Goal: Information Seeking & Learning: Learn about a topic

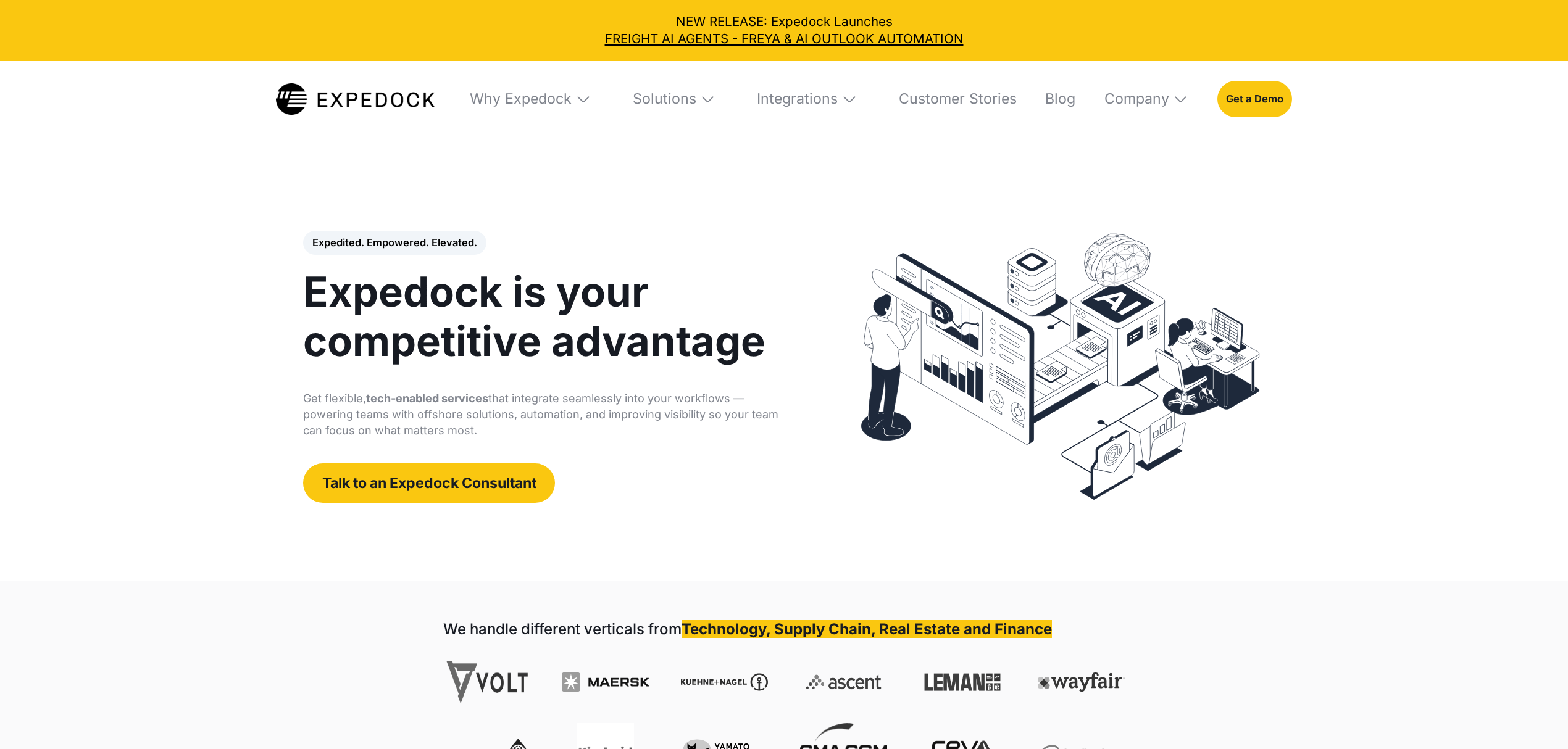
select select
drag, startPoint x: 0, startPoint y: 0, endPoint x: 587, endPoint y: 96, distance: 594.8
click at [587, 96] on img at bounding box center [583, 99] width 16 height 16
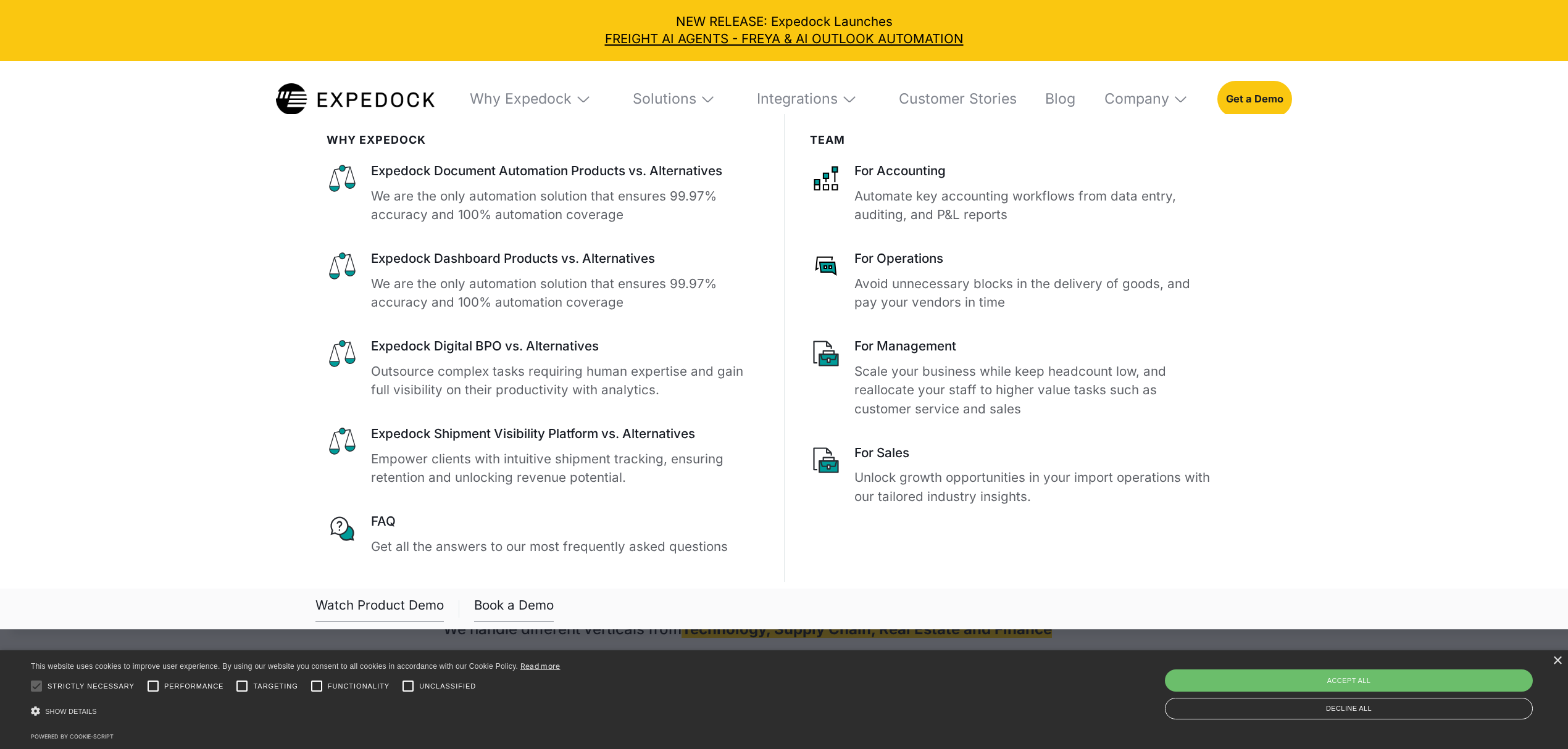
click at [716, 99] on img at bounding box center [707, 99] width 16 height 16
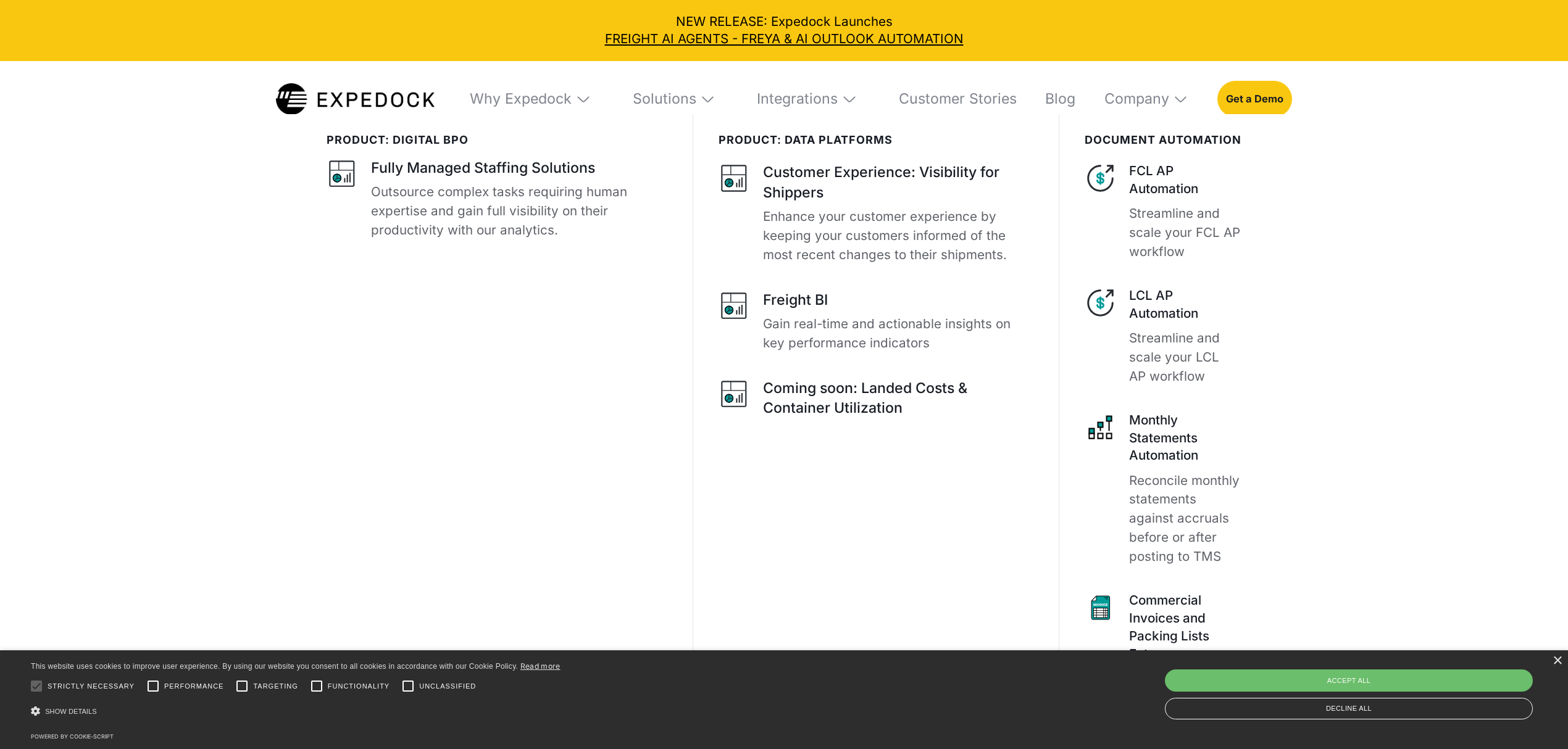
click at [1181, 103] on img at bounding box center [1180, 99] width 16 height 16
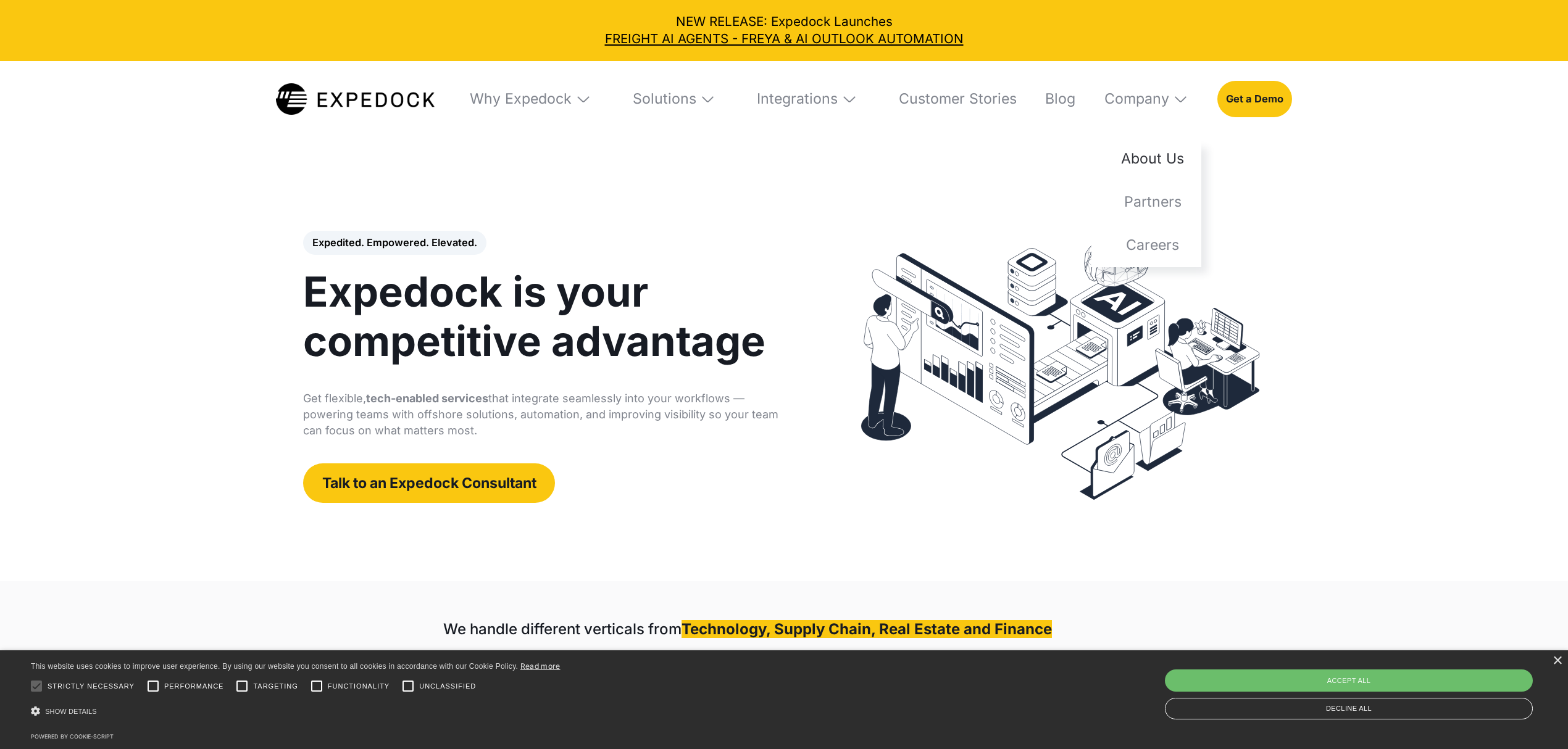
click at [1165, 163] on link "About Us" at bounding box center [1146, 159] width 110 height 43
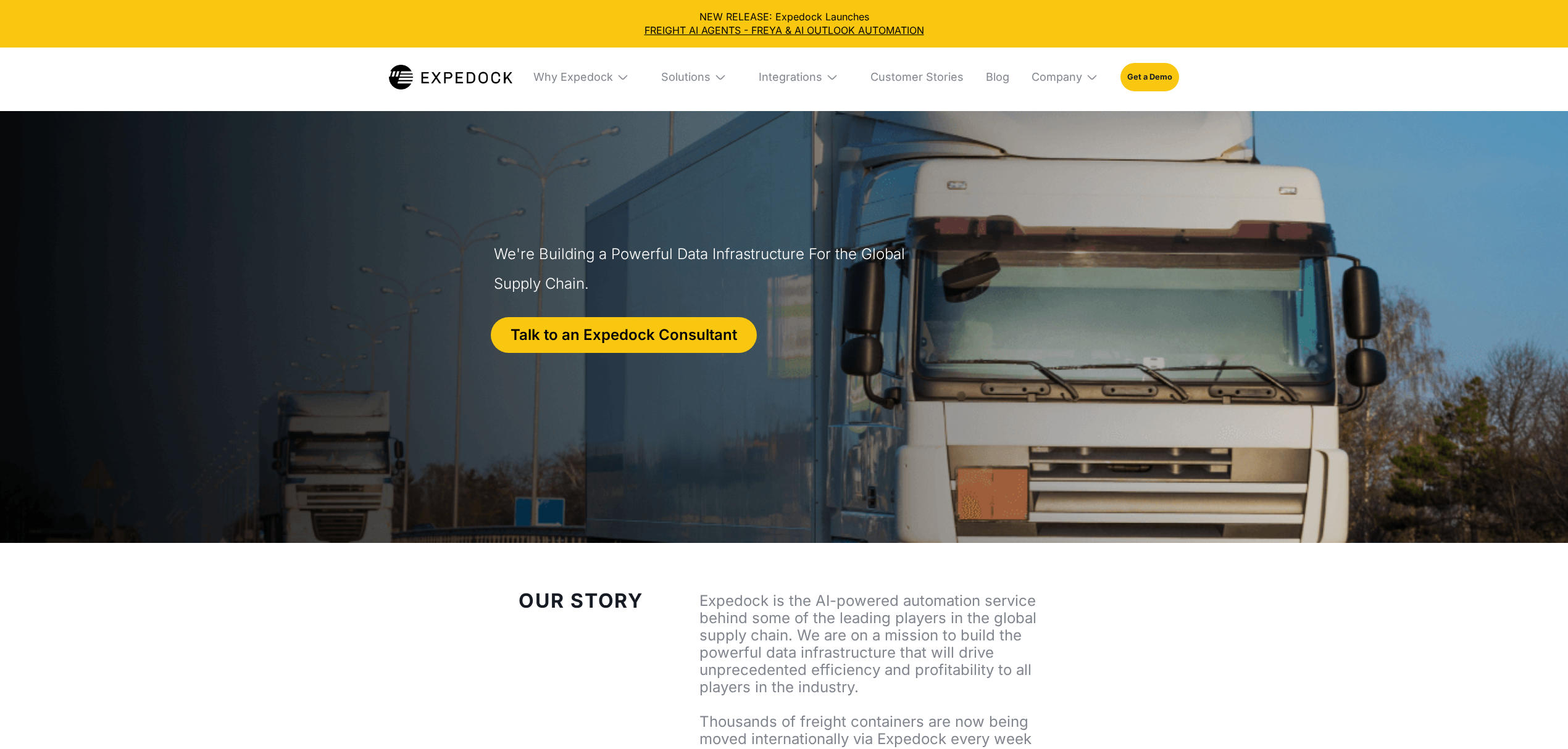
select select
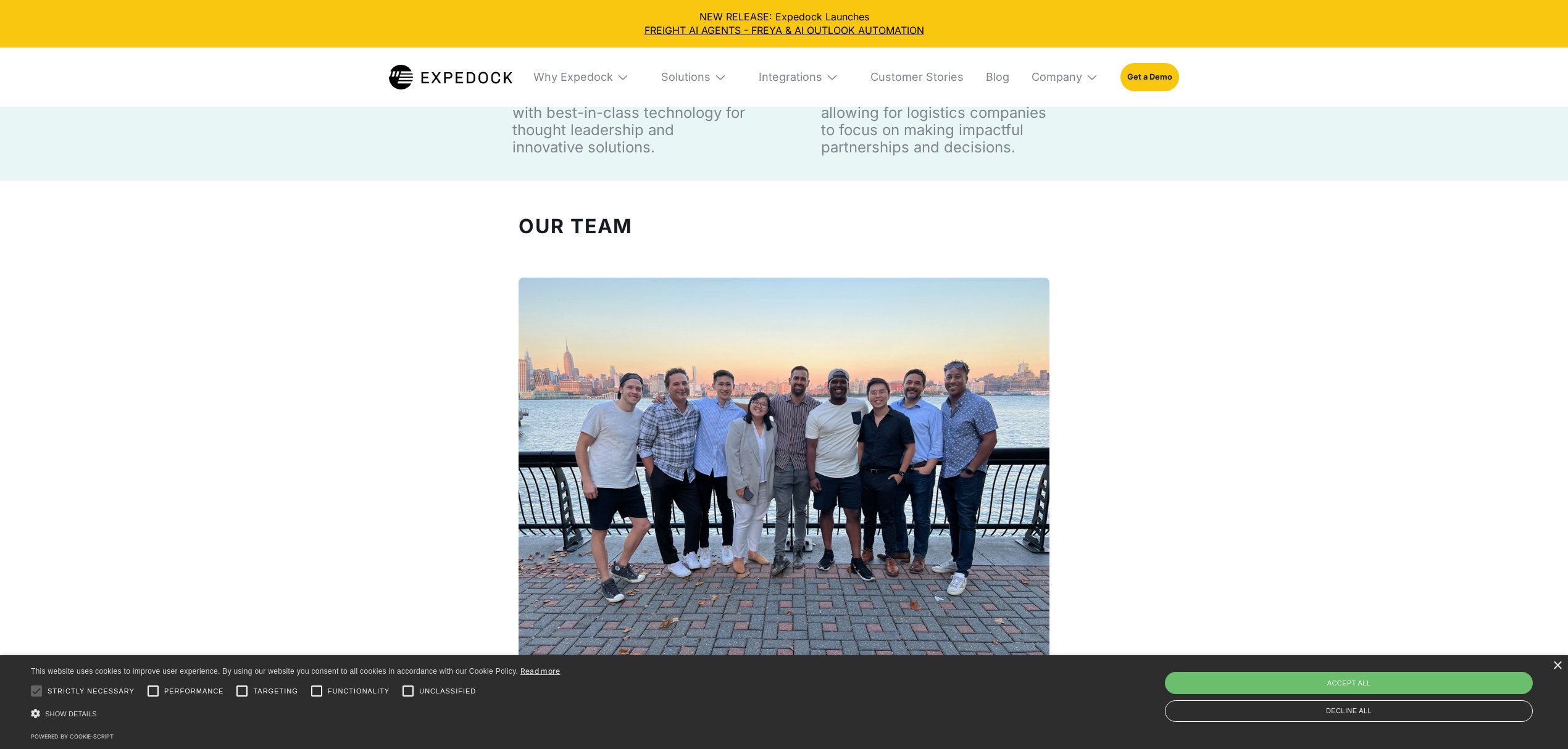
scroll to position [1151, 0]
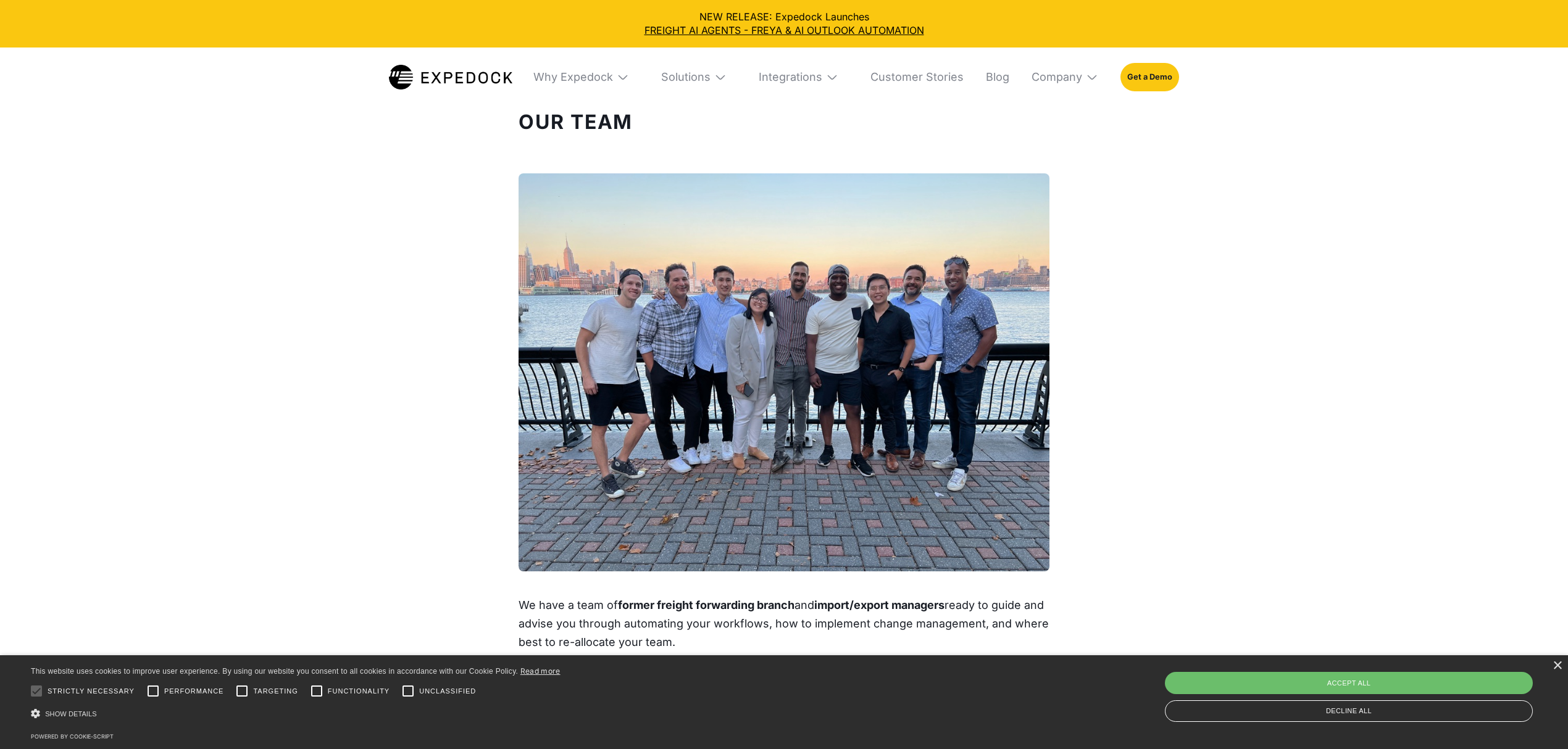
click at [1165, 349] on div "Our Team We have a team of former freight forwarding branch and import/export m…" at bounding box center [784, 394] width 1568 height 586
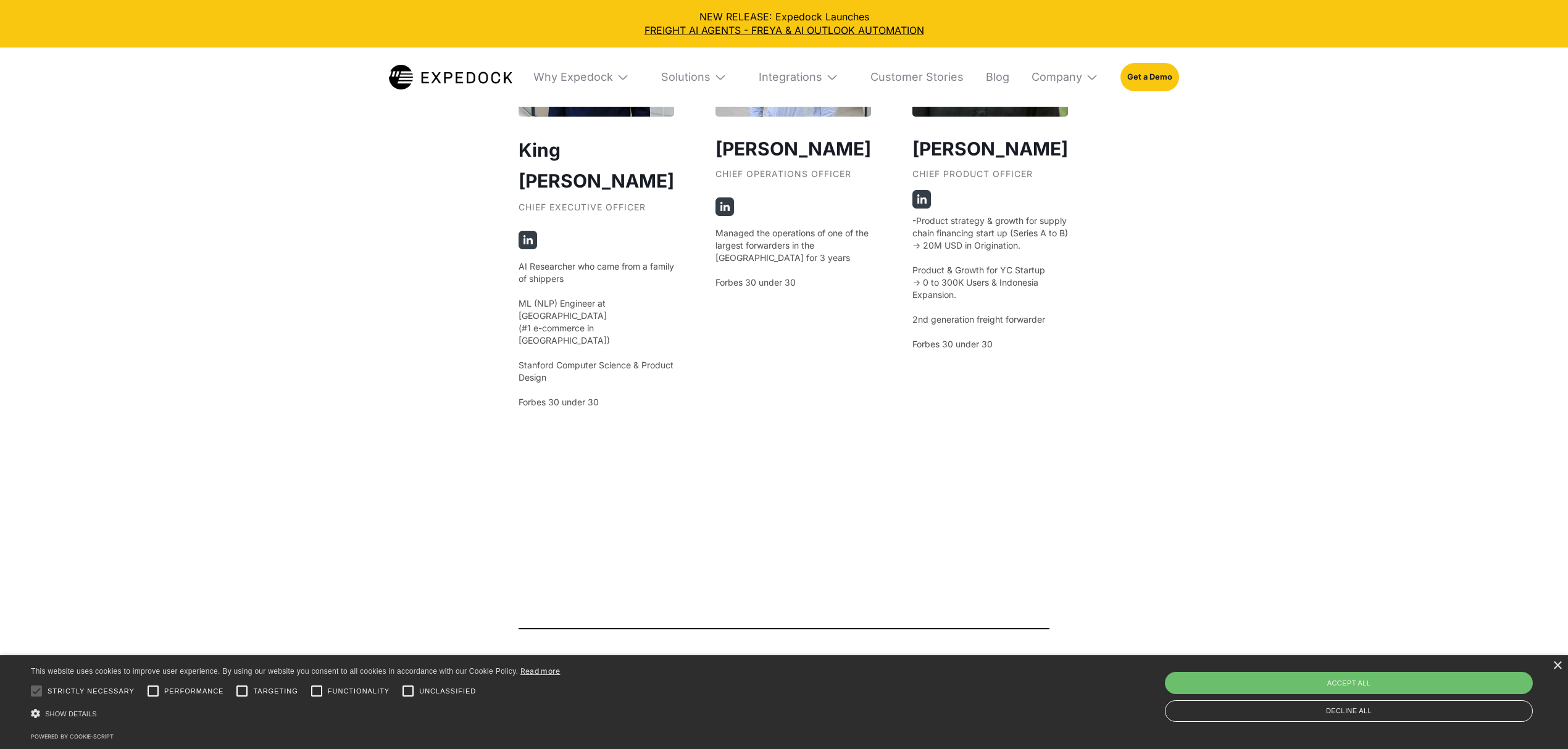
scroll to position [2632, 0]
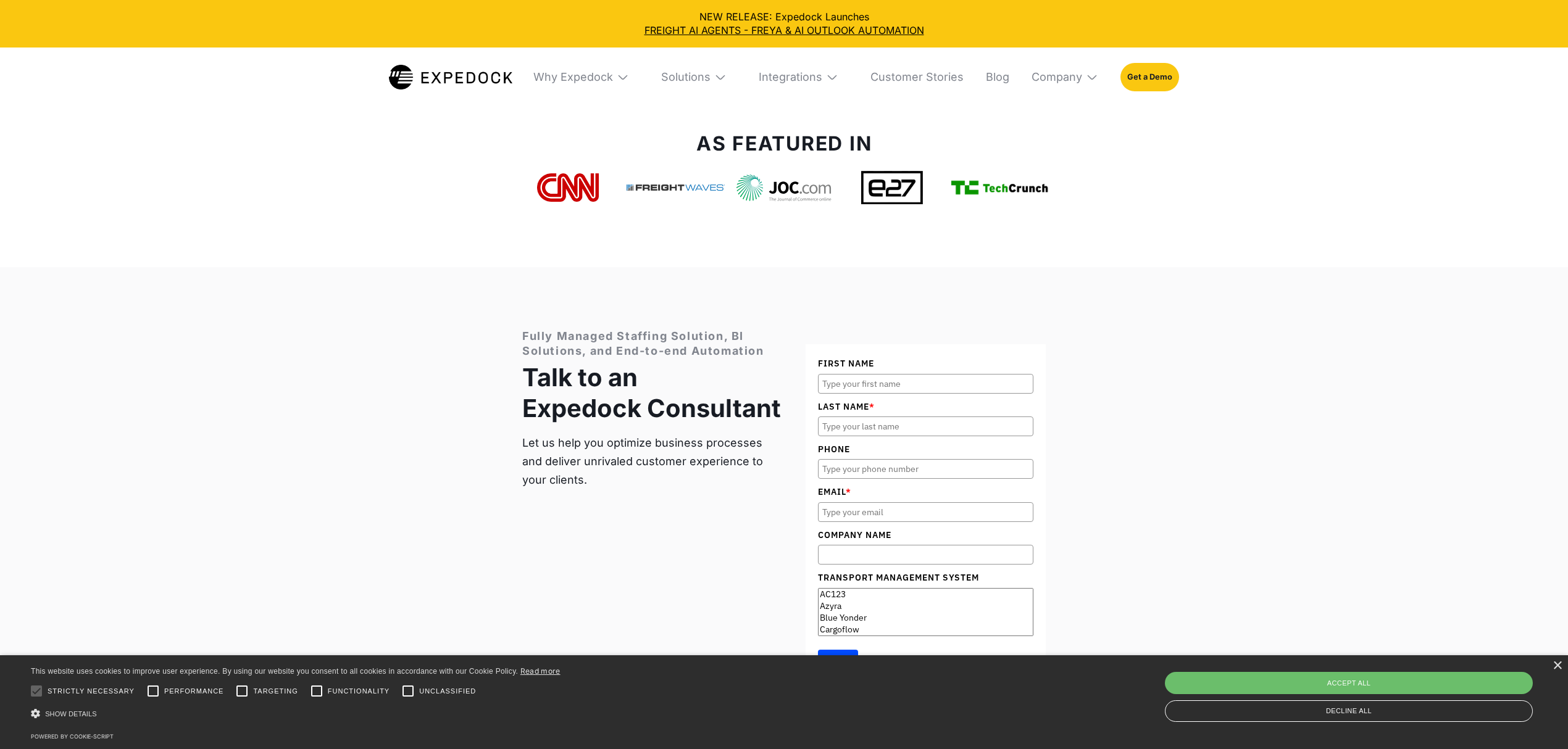
scroll to position [5017, 0]
